Goal: Information Seeking & Learning: Learn about a topic

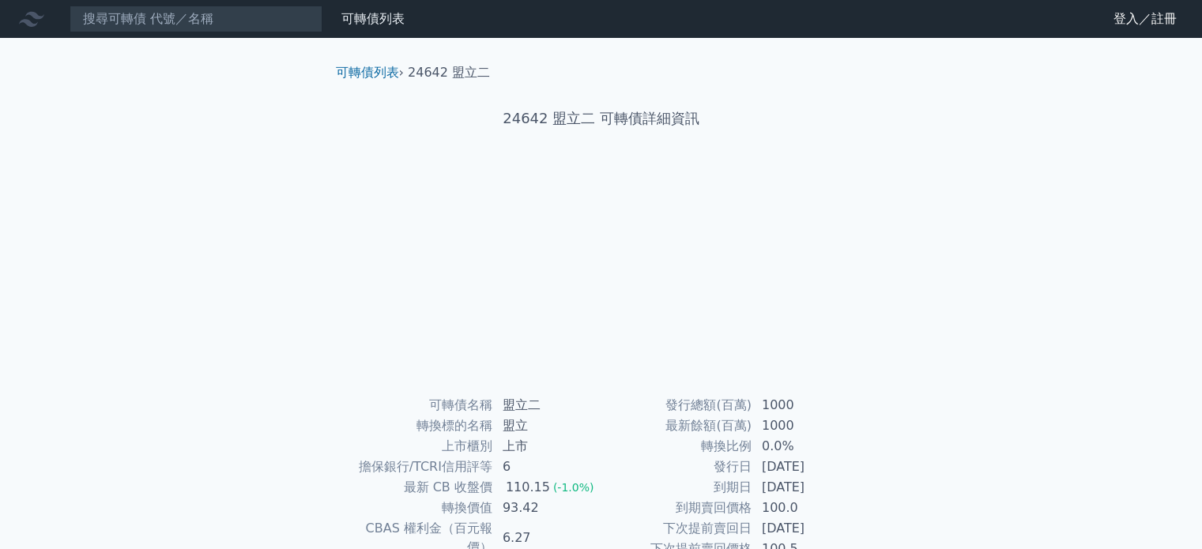
scroll to position [79, 0]
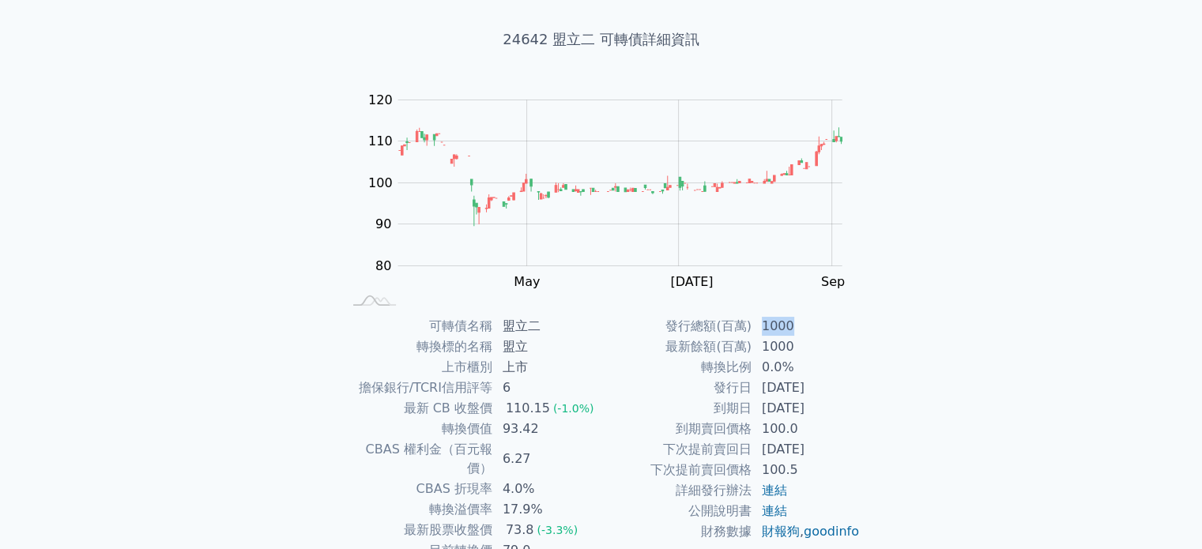
drag, startPoint x: 764, startPoint y: 328, endPoint x: 795, endPoint y: 329, distance: 30.8
click at [795, 329] on td "1000" at bounding box center [807, 326] width 108 height 21
click at [840, 350] on td "1000" at bounding box center [807, 347] width 108 height 21
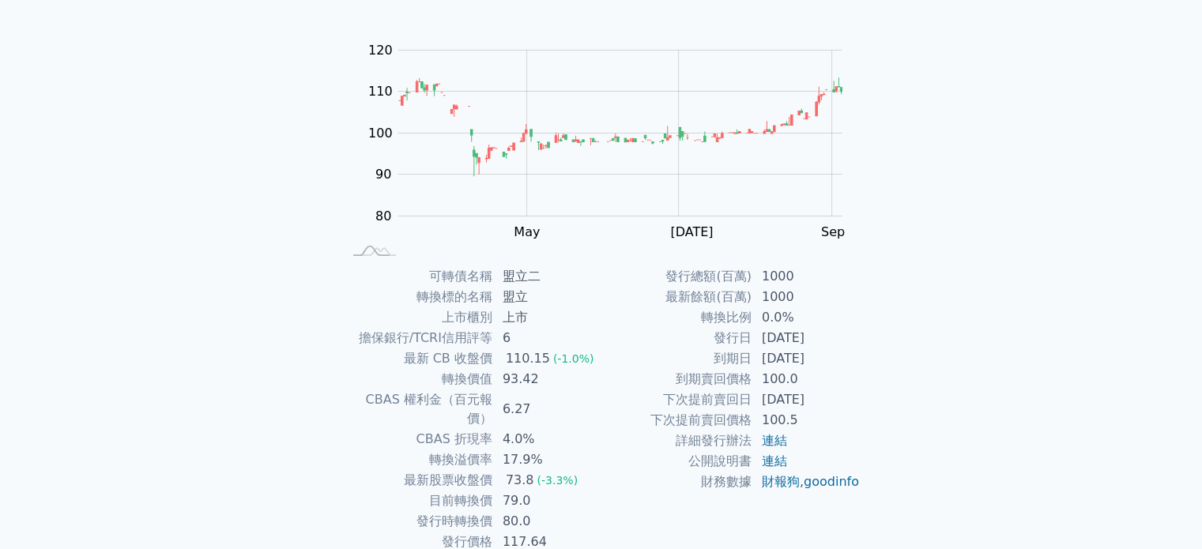
scroll to position [183, 0]
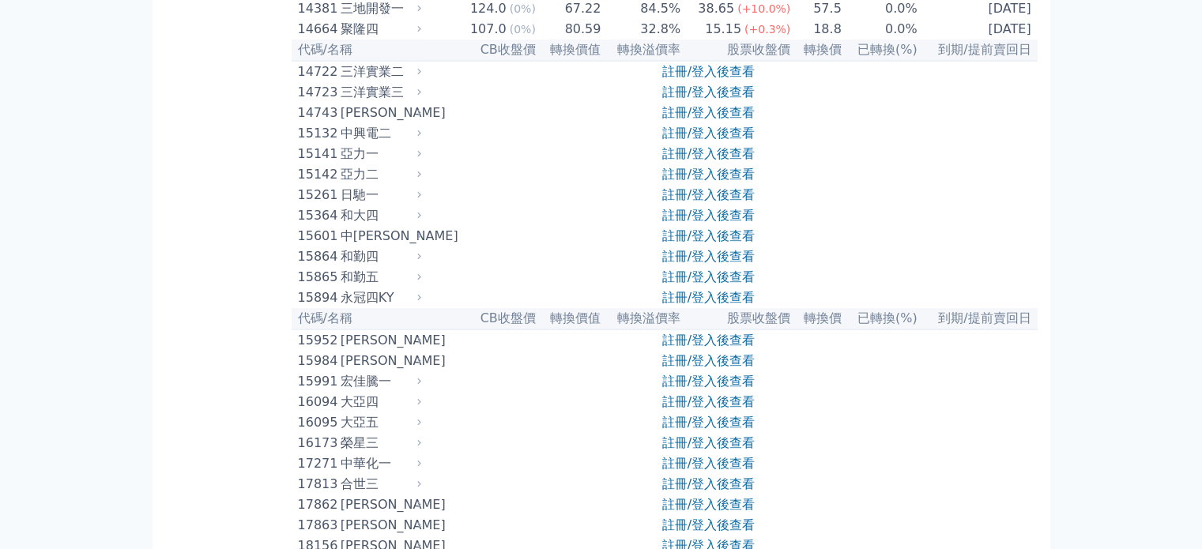
scroll to position [395, 0]
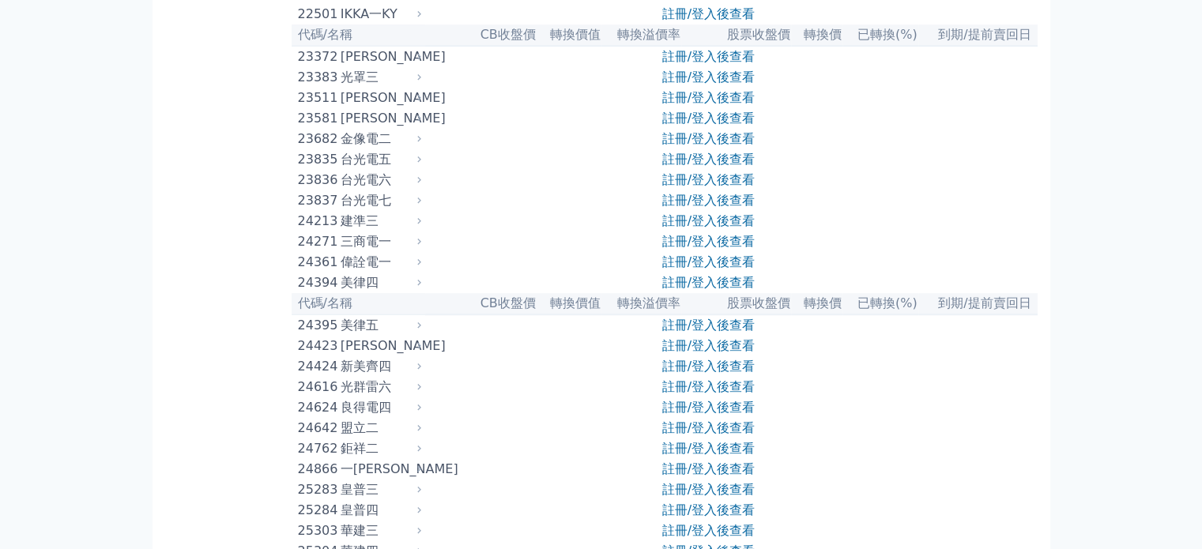
scroll to position [2561, 0]
